Goal: Task Accomplishment & Management: Complete application form

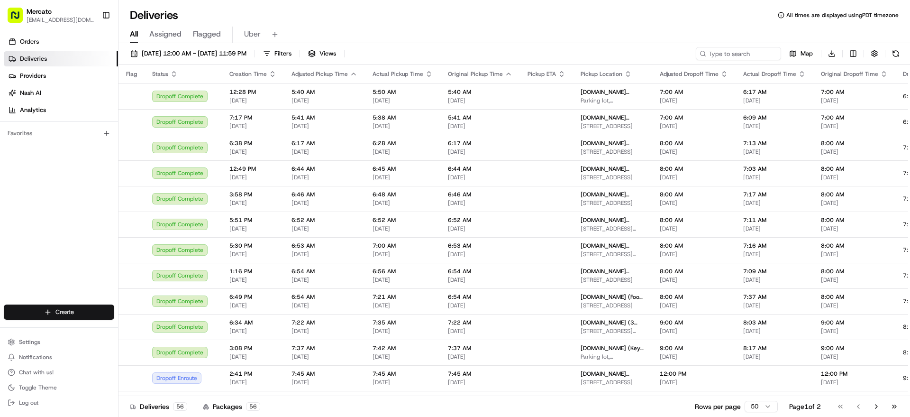
click at [72, 305] on html "Mercato jannia@mercato.com Toggle Sidebar Orders Deliveries Providers Nash AI A…" at bounding box center [455, 208] width 910 height 417
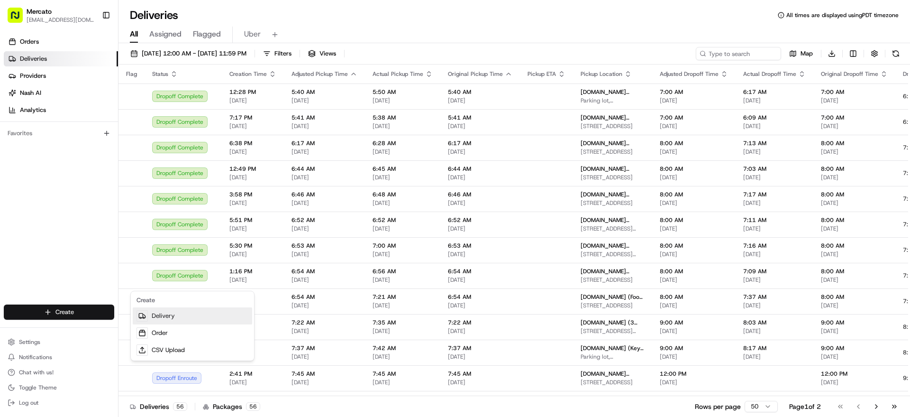
click at [179, 323] on link "Delivery" at bounding box center [192, 315] width 119 height 17
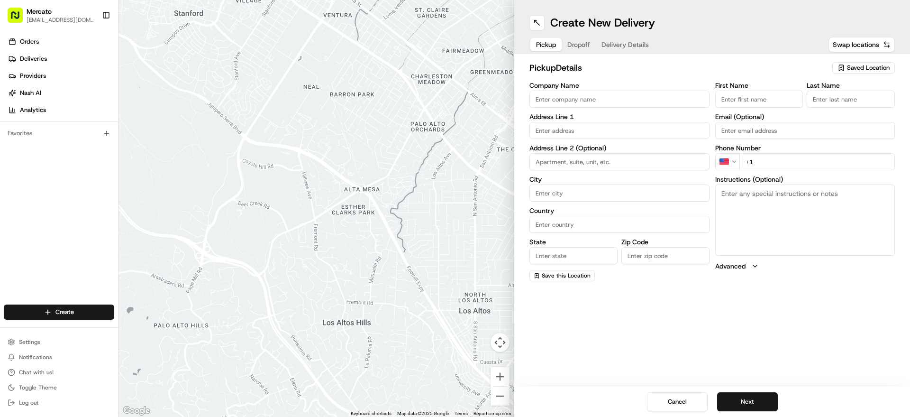
click at [648, 106] on input "Company Name" at bounding box center [620, 99] width 180 height 17
paste input "Mercato.com (Safeway - Canyon Del Rey)"
type input "Mercato.com (Safeway - Canyon Del Rey)"
click at [658, 139] on input "text" at bounding box center [620, 130] width 180 height 17
paste input "815 Canyon Del Rey"
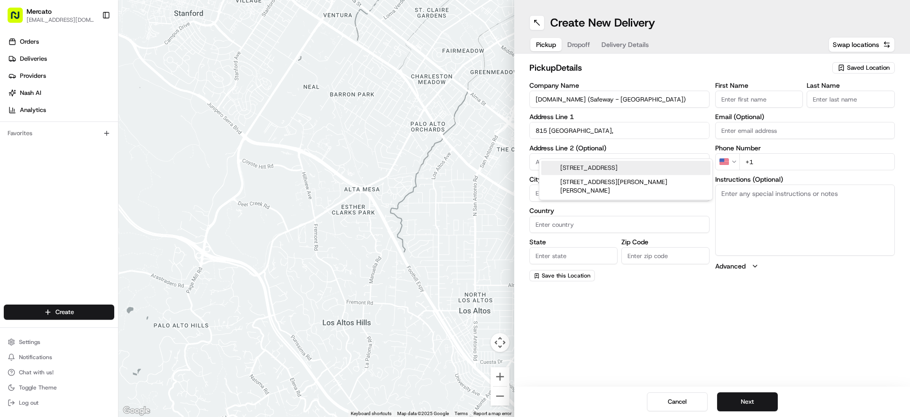
paste input "93940"
click at [631, 175] on div "815 Canyon Del Rey Boulevard, Del Rey Oaks, CA 93940" at bounding box center [626, 168] width 169 height 14
type input "815 Canyon Del Rey Blvd, Del Rey Oaks, CA 93940, USA"
type input "Del Rey Oaks"
type input "United States"
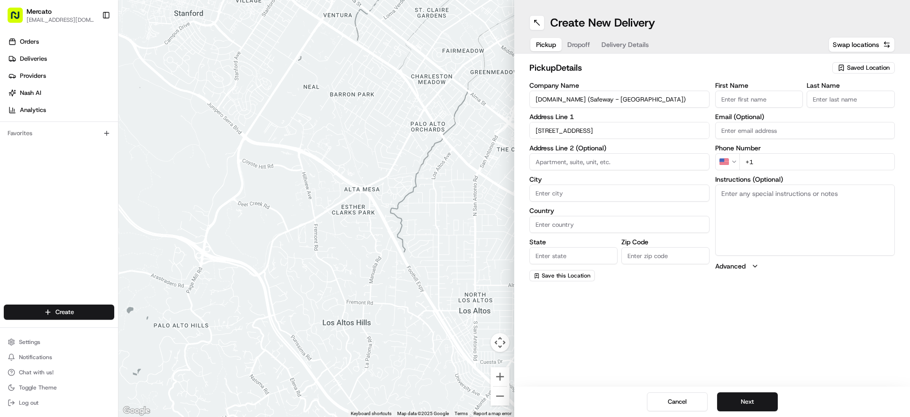
type input "CA"
type input "93940"
type input "815 Canyon Del Rey Boulevard"
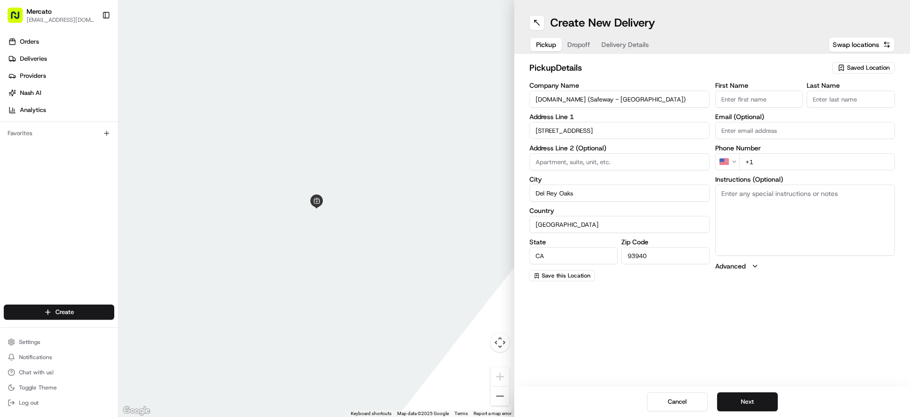
paste textarea "Please go inside Safeway - Canyon Del Rey and tell them you're here to pick up …"
click at [791, 245] on textarea "Please go inside Safeway - Canyon Del Rey and tell them you're here to pick up …" at bounding box center [806, 219] width 180 height 71
paste textarea "1(855) 966-2725"
type textarea "Please go inside Safeway - Canyon Del Rey and tell them you're here to pick up …"
click at [777, 170] on input "+1" at bounding box center [818, 161] width 156 height 17
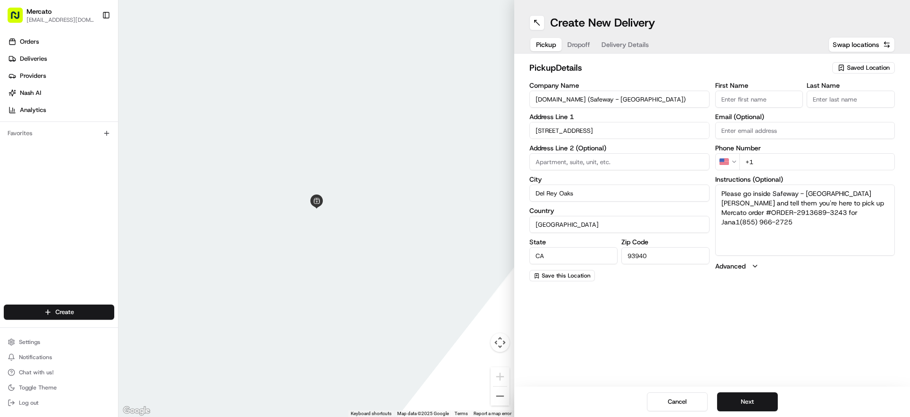
paste input "1 855 966 2725"
type input "+1 1 855 966 2725"
click at [752, 397] on button "Next" at bounding box center [747, 401] width 61 height 19
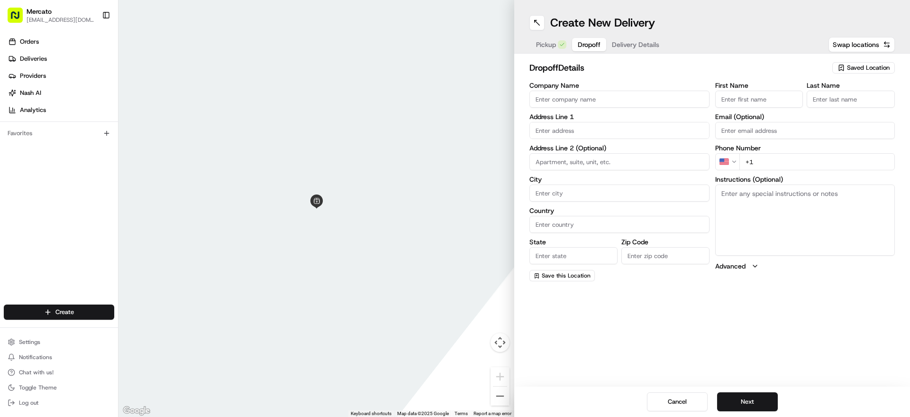
click at [569, 51] on button "Pickup" at bounding box center [552, 44] width 42 height 13
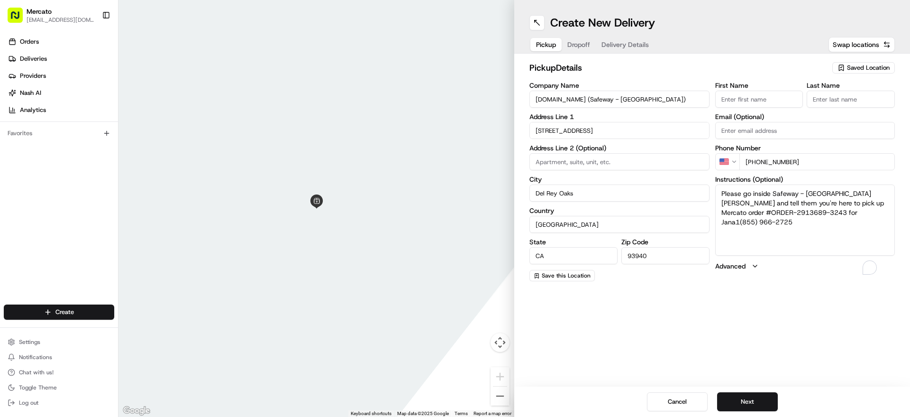
drag, startPoint x: 723, startPoint y: 211, endPoint x: 677, endPoint y: 155, distance: 72.4
click at [676, 155] on div "Company Name Mercato.com (Safeway - Canyon Del Rey) Address Line 1 815 Canyon D…" at bounding box center [713, 181] width 366 height 199
paste textarea "To enrich screen reader interactions, please activate Accessibility in Grammarl…"
type textarea "Please go inside Safeway - Canyon Del Rey and tell them you're here to pick up …"
click at [744, 403] on button "Next" at bounding box center [747, 401] width 61 height 19
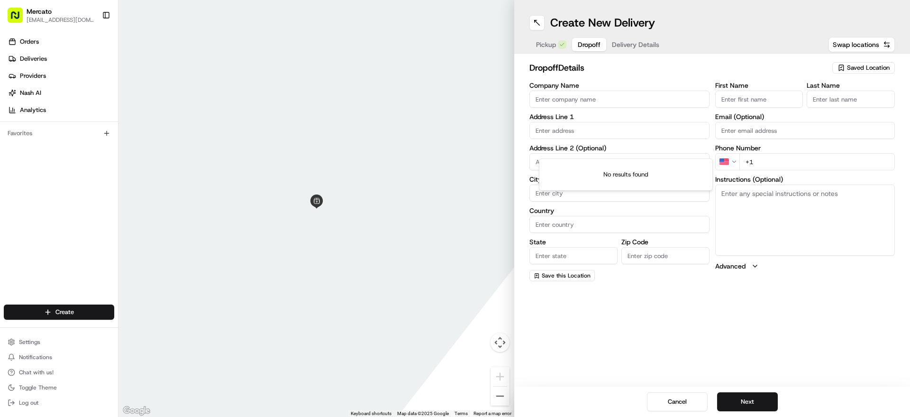
click at [586, 139] on input "text" at bounding box center [620, 130] width 180 height 17
paste input "514 Casanova Avenue"
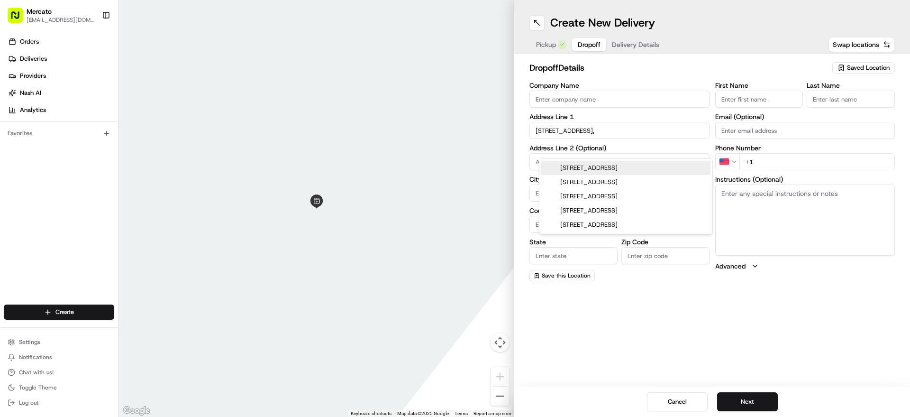
paste input "93940"
click at [593, 168] on div "514 Casanova Avenue, Monterey, CA 93940" at bounding box center [626, 168] width 169 height 14
type input "514 Casanova Ave, Monterey, CA 93940, USA"
type input "Monterey"
type input "United States"
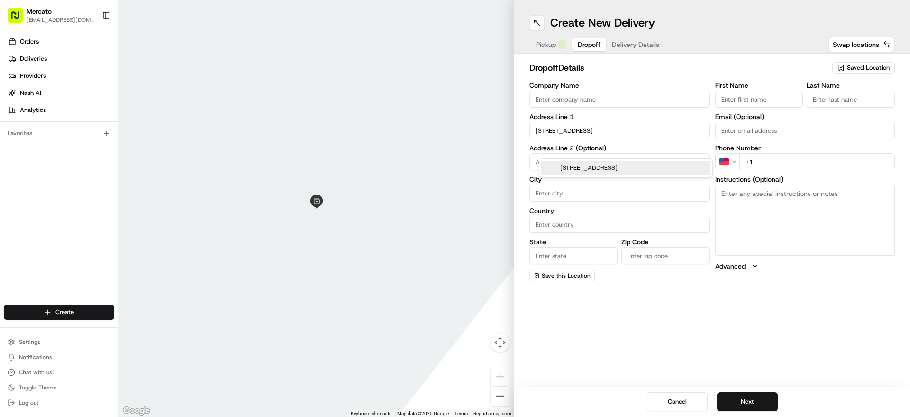
type input "CA"
type input "93940"
type input "514 Casanova Avenue"
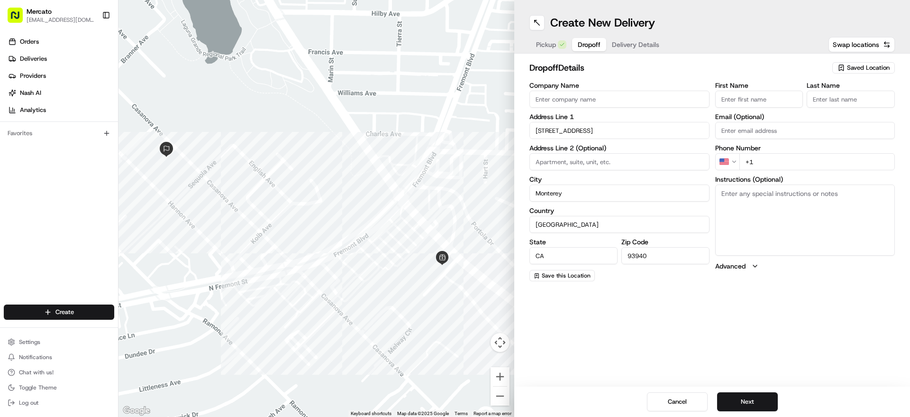
click at [742, 108] on input "First Name" at bounding box center [760, 99] width 88 height 17
paste input "Jana"
type input "Jana"
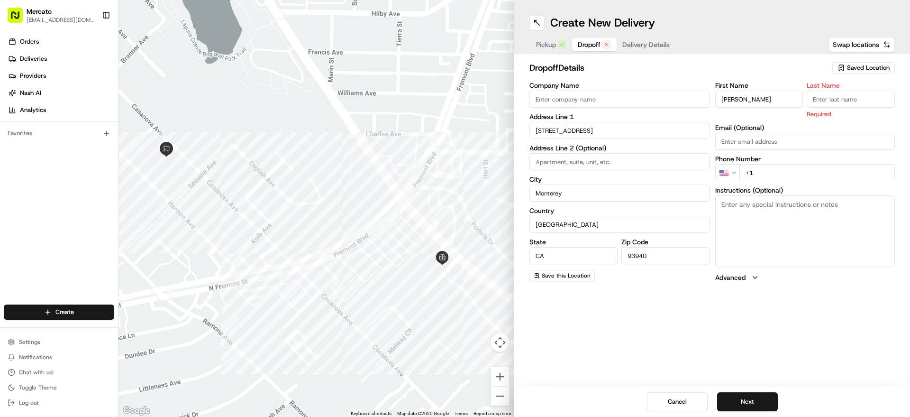
click at [829, 106] on input "Last Name" at bounding box center [851, 99] width 88 height 17
paste input "McCarty"
type input "McCarty"
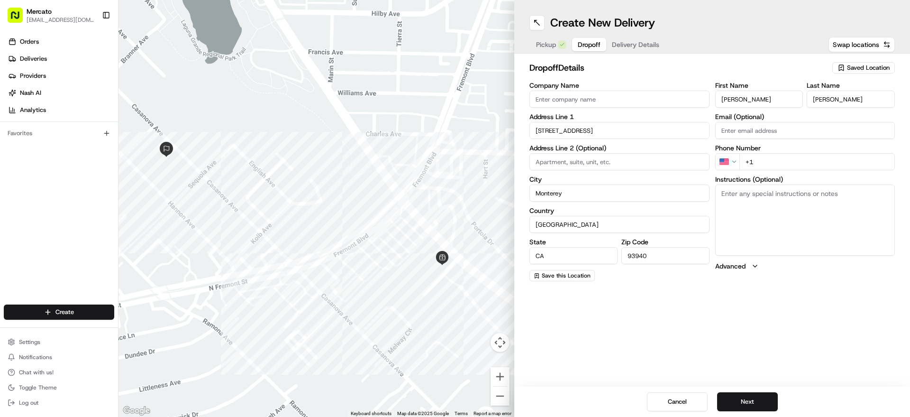
click at [794, 151] on label "Phone Number" at bounding box center [806, 148] width 180 height 7
click at [790, 170] on input "+1" at bounding box center [818, 161] width 156 height 17
paste input "1 831 915 8622"
type input "+1 1 831 915 8622"
click at [755, 228] on textarea "Instructions (Optional)" at bounding box center [806, 219] width 180 height 71
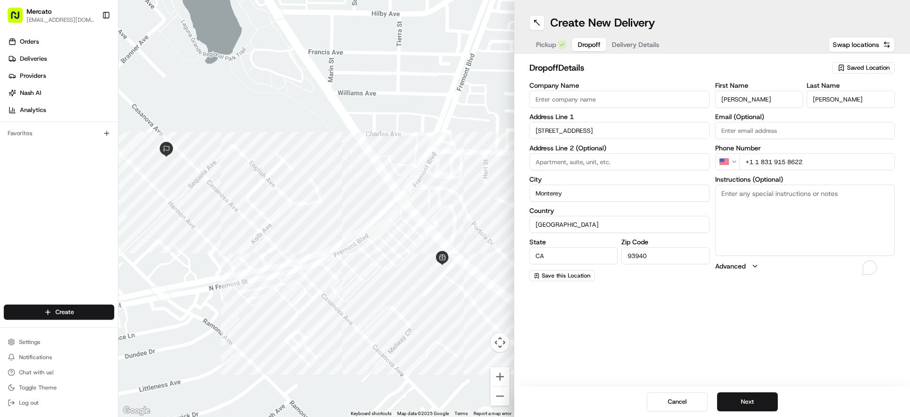
paste textarea "Mention you are here with Mercato. Please call/text Jana at (831) 915-8622 upon…"
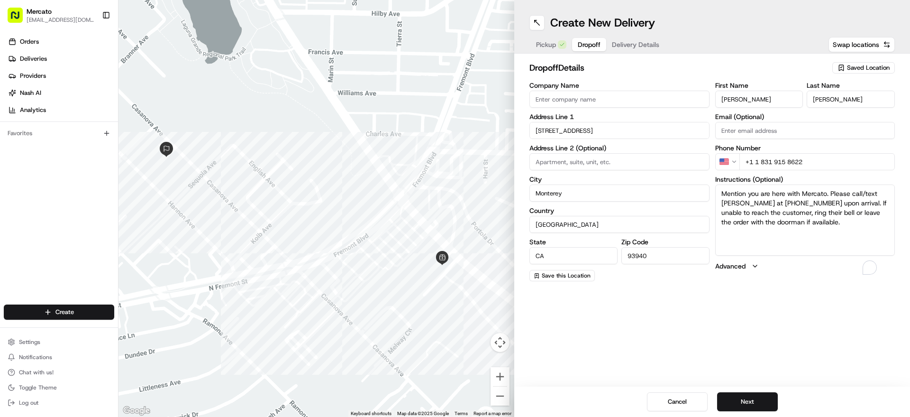
type textarea "Mention you are here with Mercato. Please call/text Jana at (831) 915-8622 upon…"
click at [761, 399] on button "Next" at bounding box center [747, 401] width 61 height 19
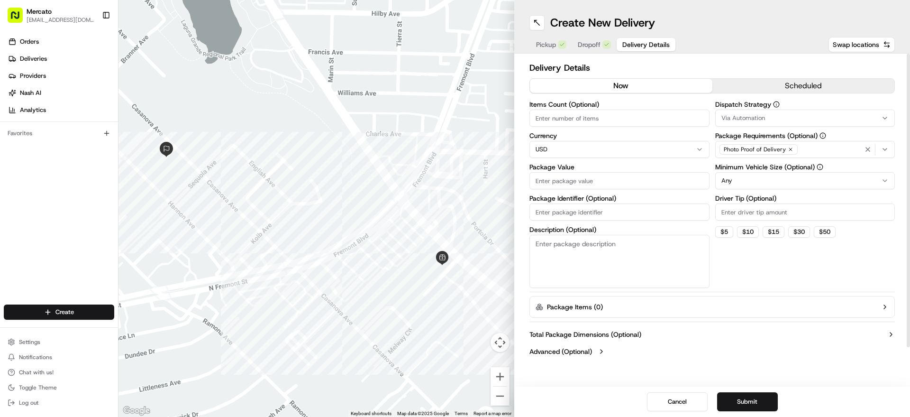
click at [652, 220] on input "Package Identifier (Optional)" at bounding box center [620, 211] width 180 height 17
paste input "54.12"
type input "54.12"
click at [782, 220] on input "Driver Tip (Optional)" at bounding box center [806, 211] width 180 height 17
paste input "3.16"
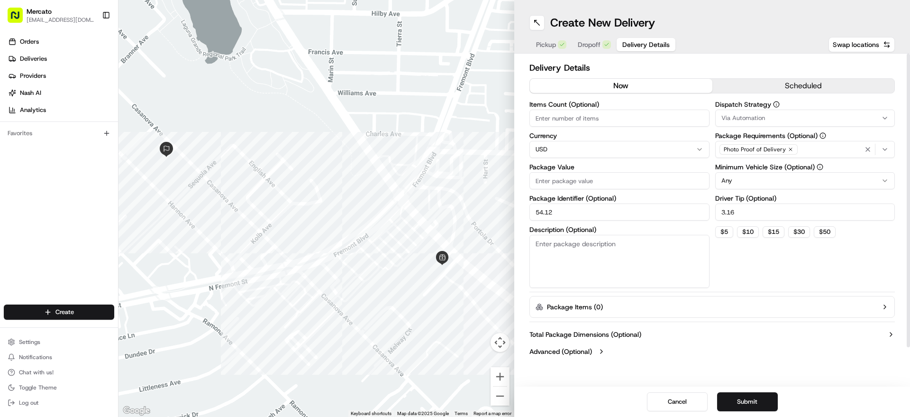
type input "3.16"
click at [560, 202] on label "Package Identifier (Optional)" at bounding box center [620, 198] width 180 height 7
click at [560, 220] on input "54.12" at bounding box center [620, 211] width 180 height 17
click at [559, 220] on input "54.12" at bounding box center [620, 211] width 180 height 17
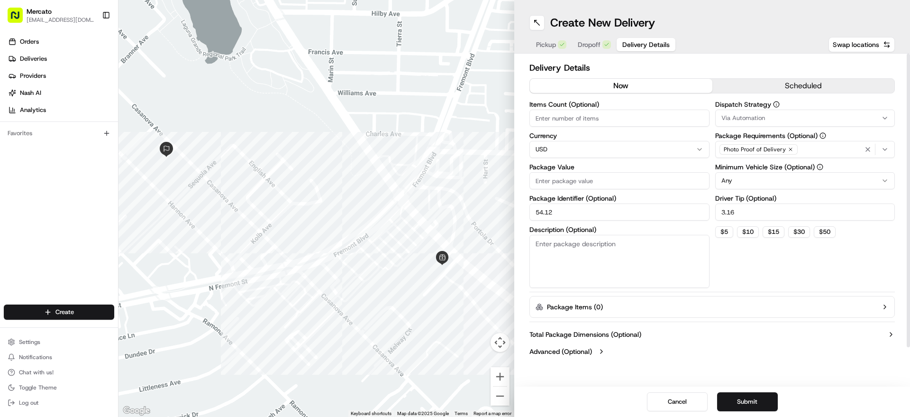
click at [559, 220] on input "54.12" at bounding box center [620, 211] width 180 height 17
click at [572, 189] on input "Package Value" at bounding box center [620, 180] width 180 height 17
paste input "54.12"
type input "54.12"
click at [588, 220] on input "54.12" at bounding box center [620, 211] width 180 height 17
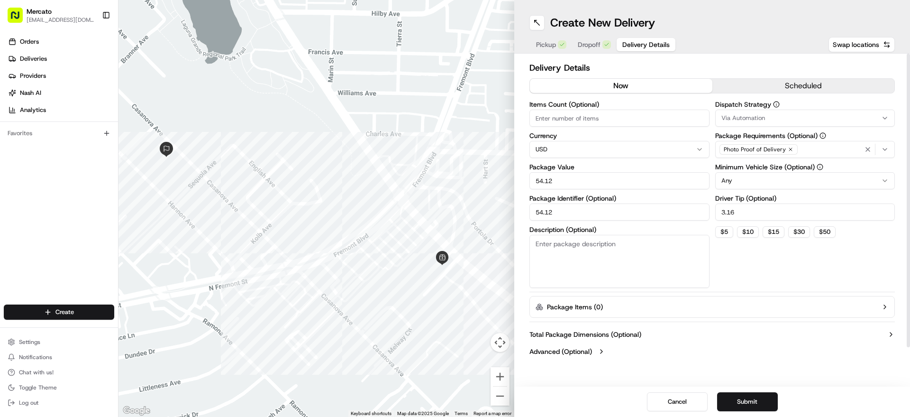
click at [587, 220] on input "54.12" at bounding box center [620, 211] width 180 height 17
paste input "Order #2913689"
type input "Order #2913689"
click at [747, 396] on button "Submit" at bounding box center [747, 401] width 61 height 19
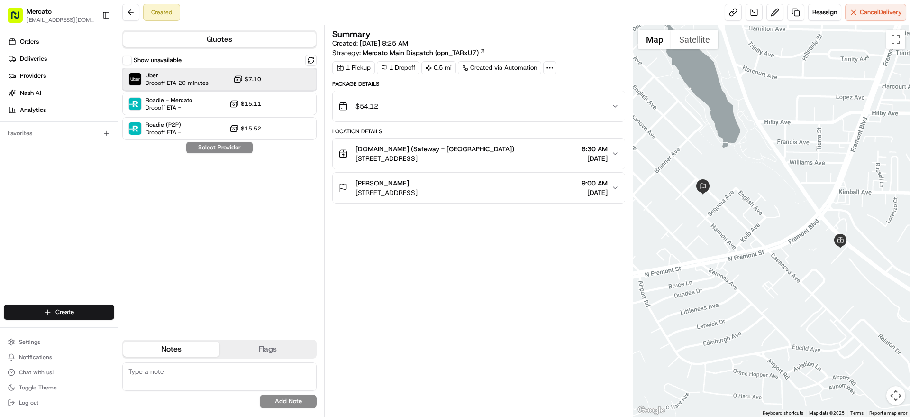
click at [226, 79] on div "Uber Dropoff ETA 20 minutes $7.10" at bounding box center [219, 79] width 194 height 23
click at [235, 153] on button "Assign Provider" at bounding box center [219, 147] width 67 height 11
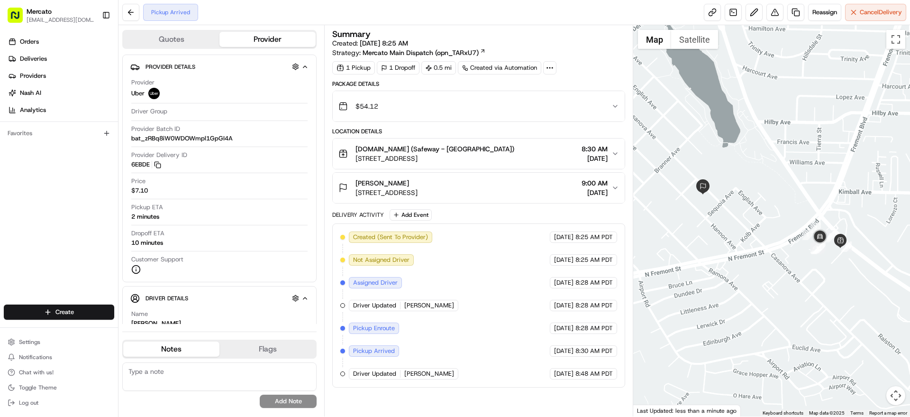
scroll to position [20, 0]
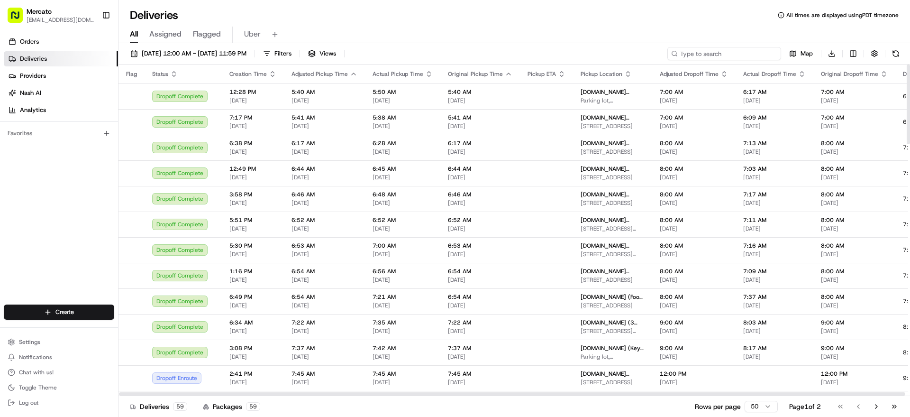
click at [730, 59] on input at bounding box center [725, 53] width 114 height 13
click at [97, 304] on html "Mercato jannia@mercato.com Toggle Sidebar Orders Deliveries Providers Nash AI A…" at bounding box center [455, 208] width 910 height 417
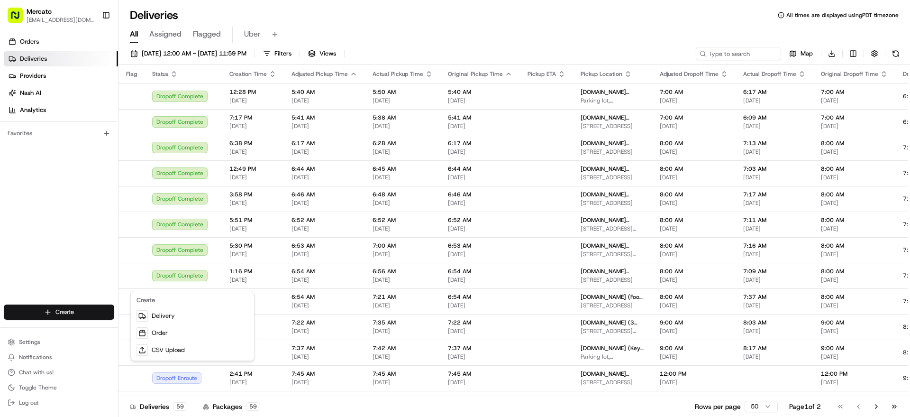
click at [714, 61] on html "Mercato jannia@mercato.com Toggle Sidebar Orders Deliveries Providers Nash AI A…" at bounding box center [455, 208] width 910 height 417
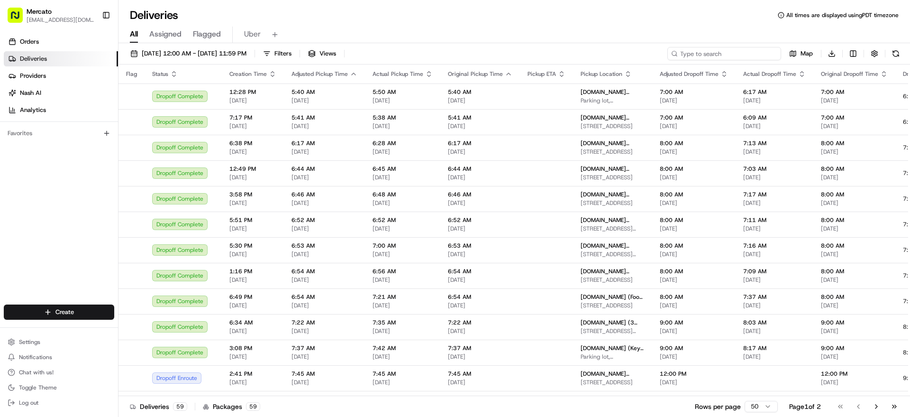
click at [720, 60] on input at bounding box center [725, 53] width 114 height 13
paste input "2913857"
type input "2913857"
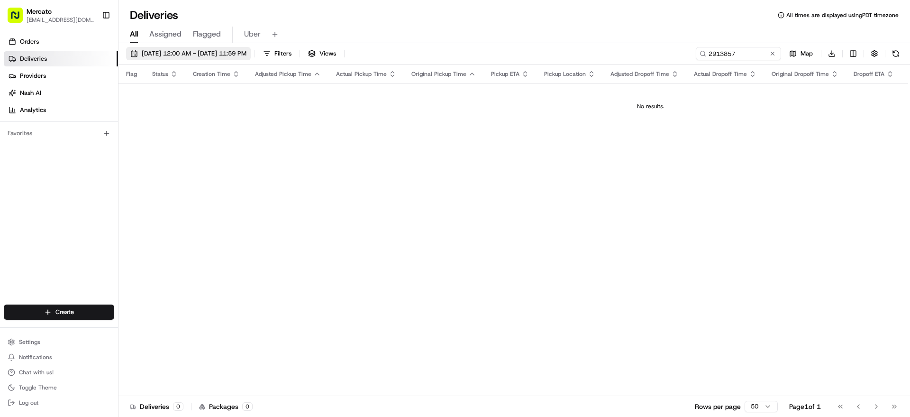
click at [247, 58] on span "08/18/2025 12:00 AM - 08/24/2025 11:59 PM" at bounding box center [194, 53] width 105 height 9
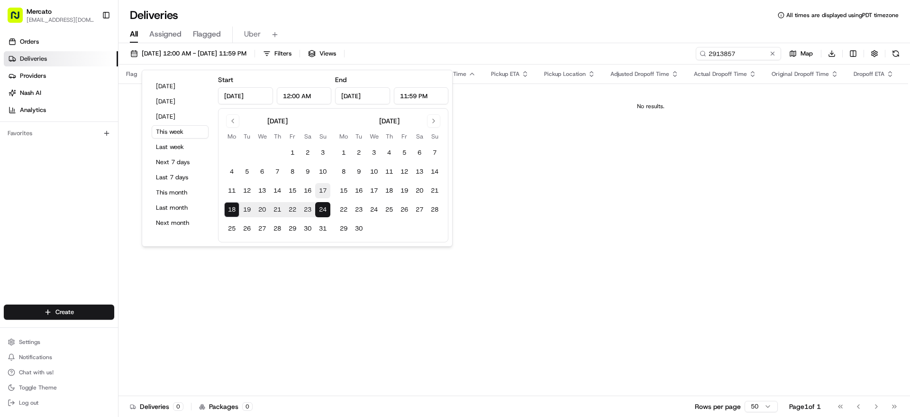
click at [330, 198] on button "17" at bounding box center [322, 190] width 15 height 15
type input "Aug 17, 2025"
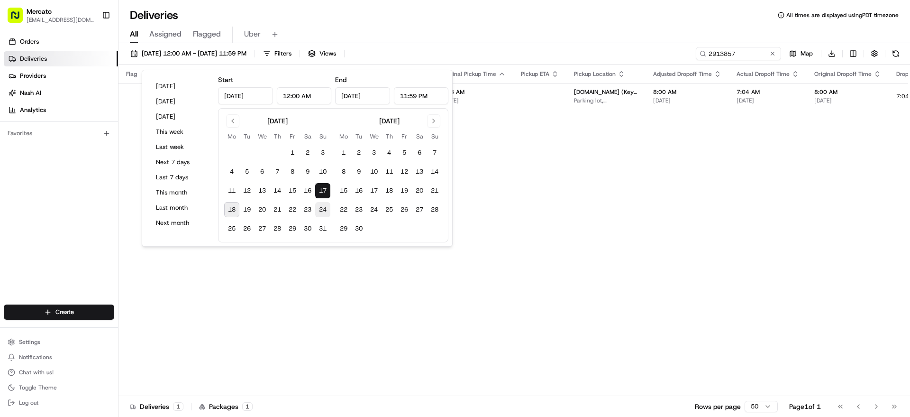
click at [330, 217] on button "24" at bounding box center [322, 209] width 15 height 15
type input "Aug 24, 2025"
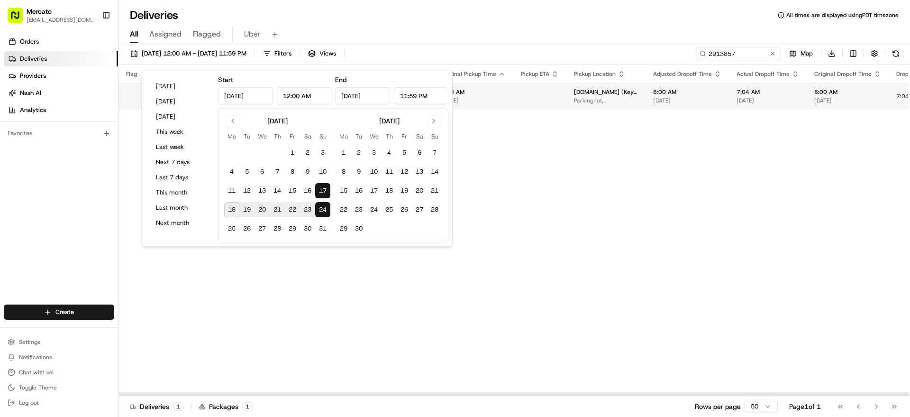
click at [646, 109] on td "Mercato.com (Key Food (Jamaica)) Parking lot, 183-14 Hillside Ave., Jamaica, NY…" at bounding box center [606, 96] width 79 height 26
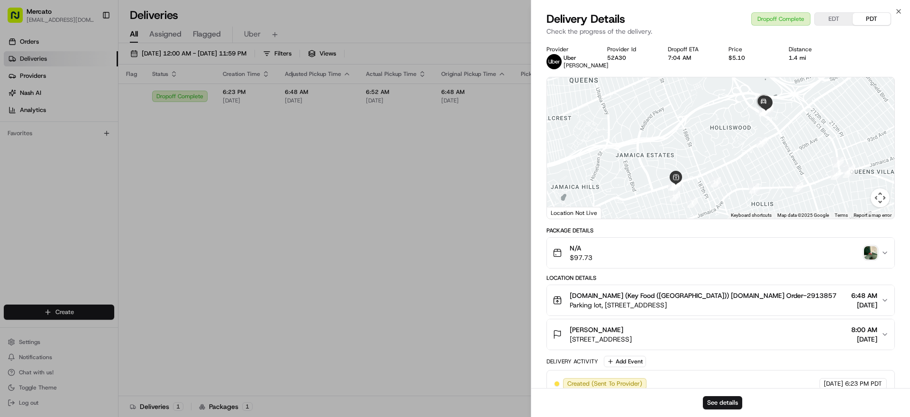
click at [868, 259] on img "button" at bounding box center [870, 252] width 13 height 13
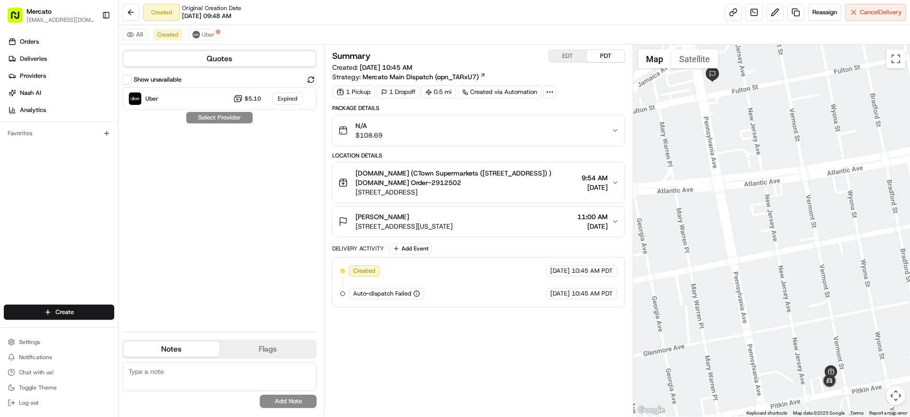
click at [525, 140] on div "N/A $108.69" at bounding box center [475, 130] width 273 height 19
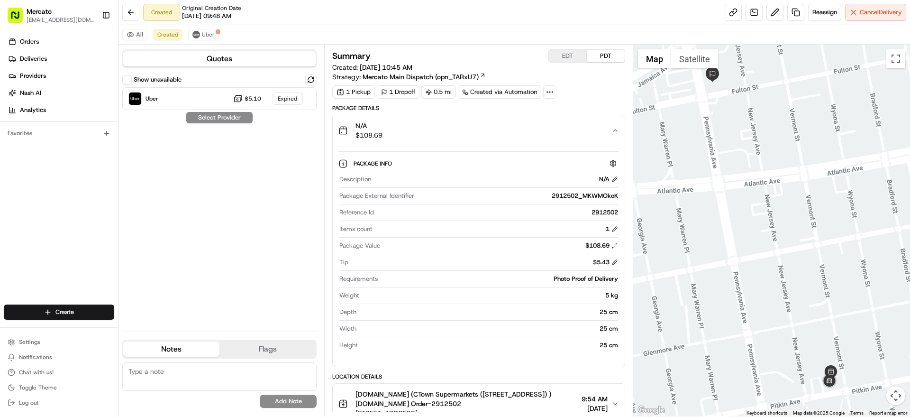
click at [591, 217] on div "2912502" at bounding box center [498, 212] width 240 height 9
copy div "2912502"
click at [591, 217] on div "2912502" at bounding box center [498, 212] width 240 height 9
click at [219, 39] on button "Uber" at bounding box center [203, 34] width 31 height 11
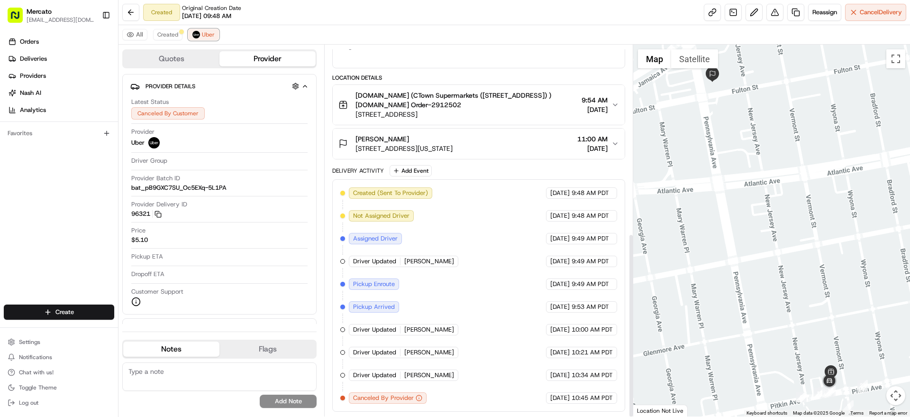
scroll to position [379, 0]
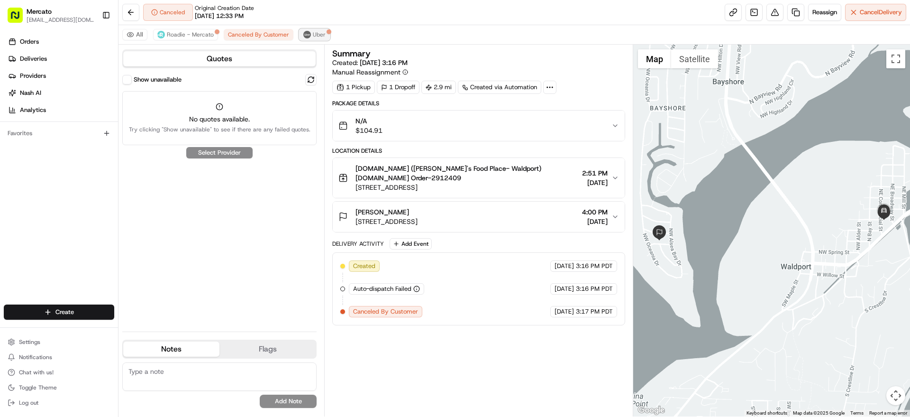
click at [287, 5] on img at bounding box center [307, 35] width 8 height 8
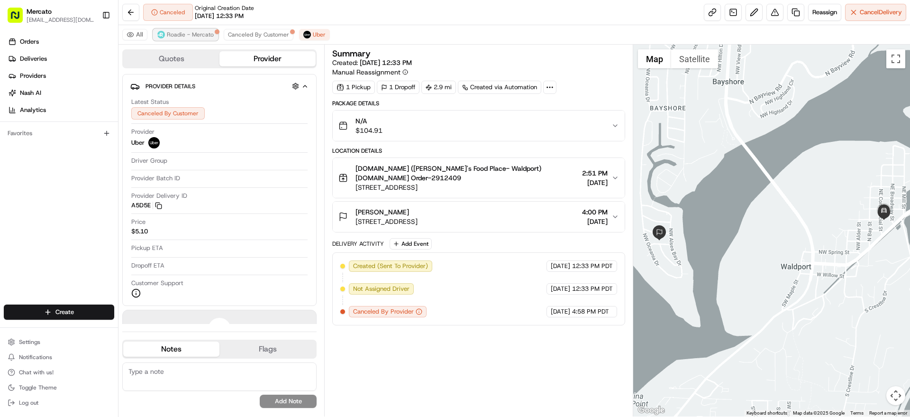
click at [214, 5] on span "Roadie - Mercato" at bounding box center [190, 35] width 47 height 8
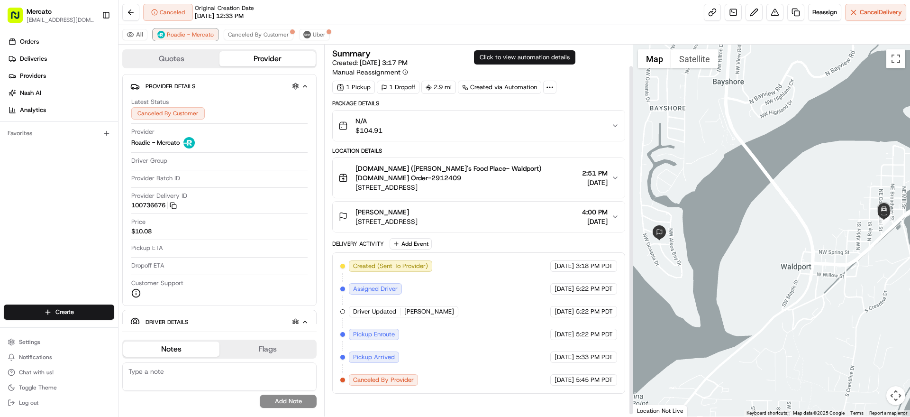
scroll to position [25, 0]
